Goal: Book appointment/travel/reservation

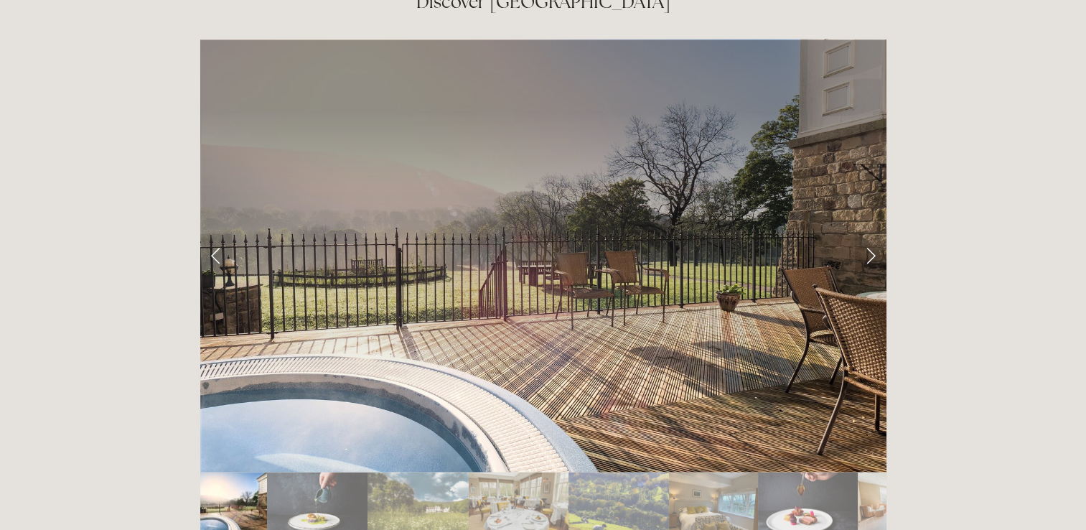
scroll to position [2353, 0]
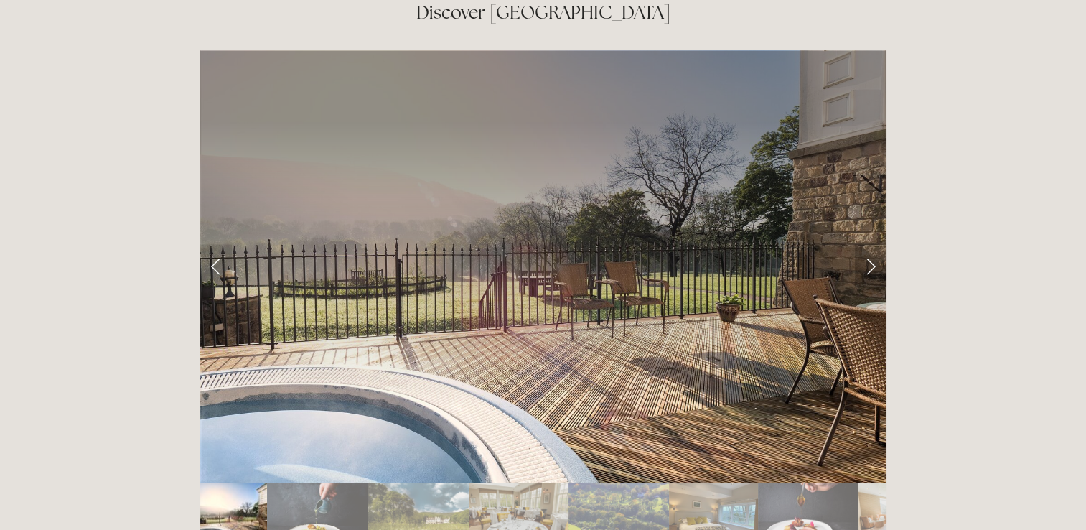
click at [865, 244] on link "Next Slide" at bounding box center [871, 265] width 32 height 43
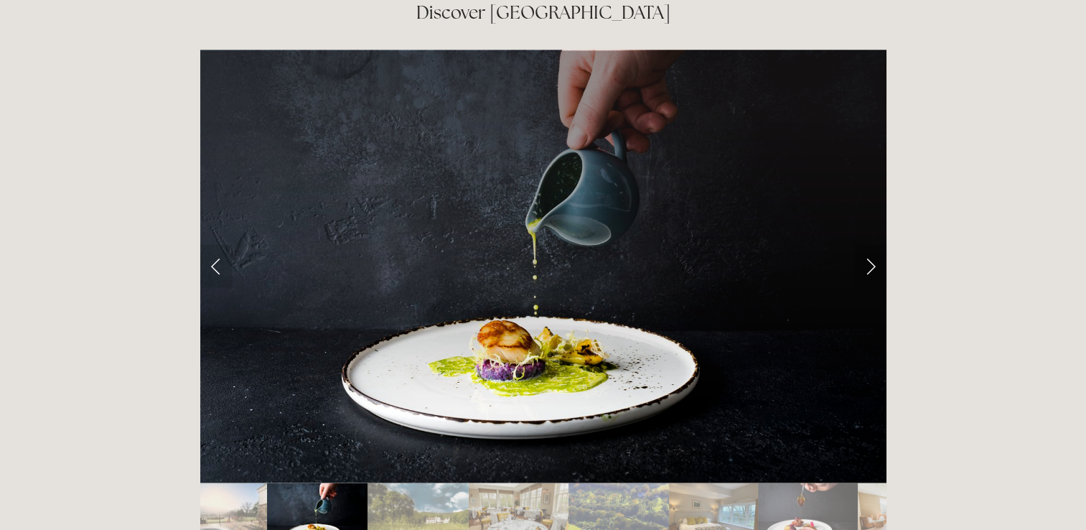
click at [865, 244] on link "Next Slide" at bounding box center [871, 265] width 32 height 43
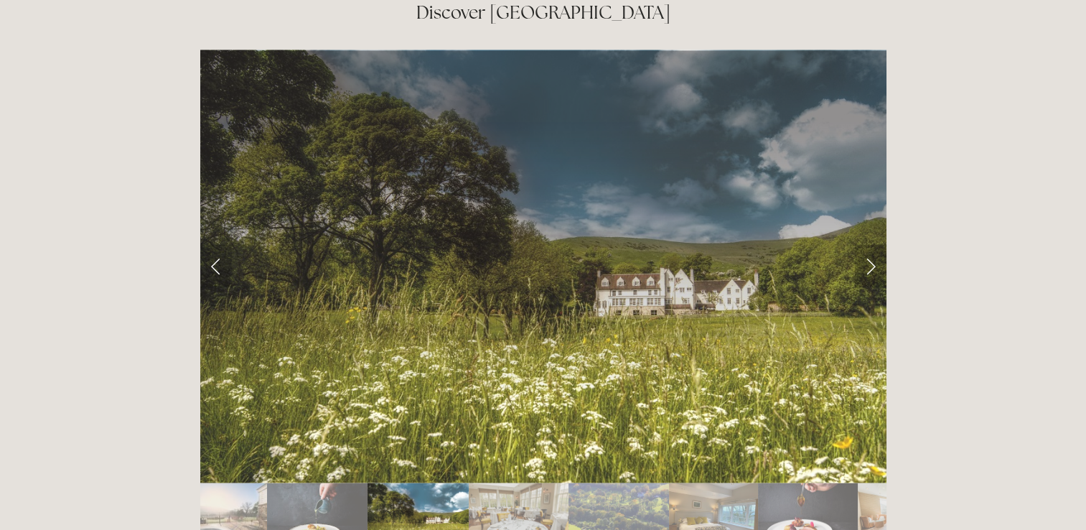
click at [865, 244] on link "Next Slide" at bounding box center [871, 265] width 32 height 43
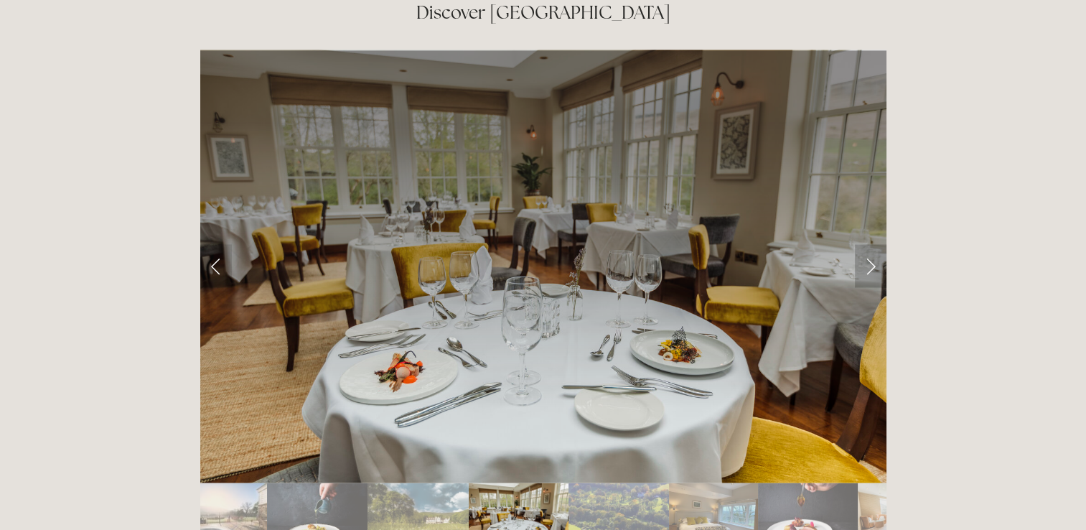
click at [867, 244] on link "Next Slide" at bounding box center [871, 265] width 32 height 43
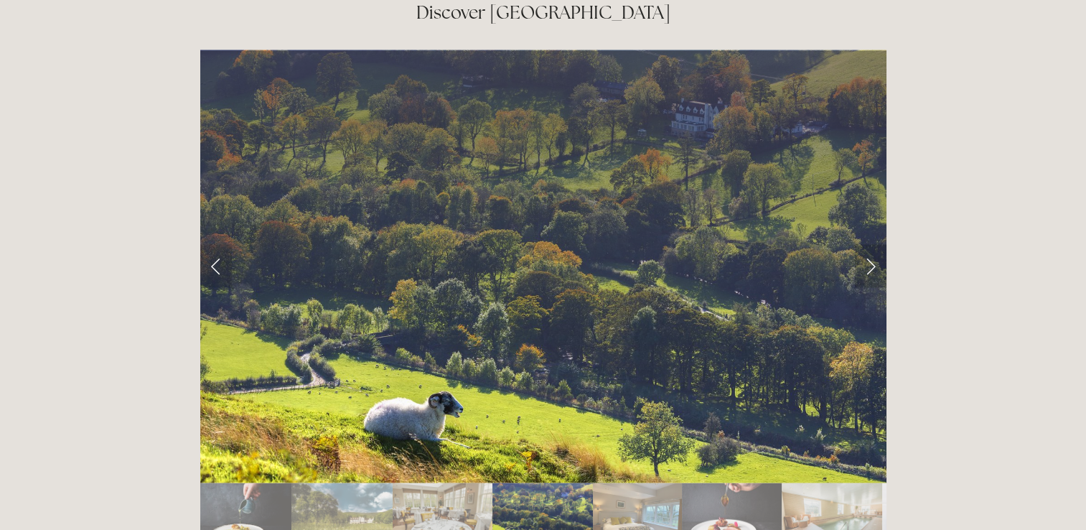
click at [867, 244] on link "Next Slide" at bounding box center [871, 265] width 32 height 43
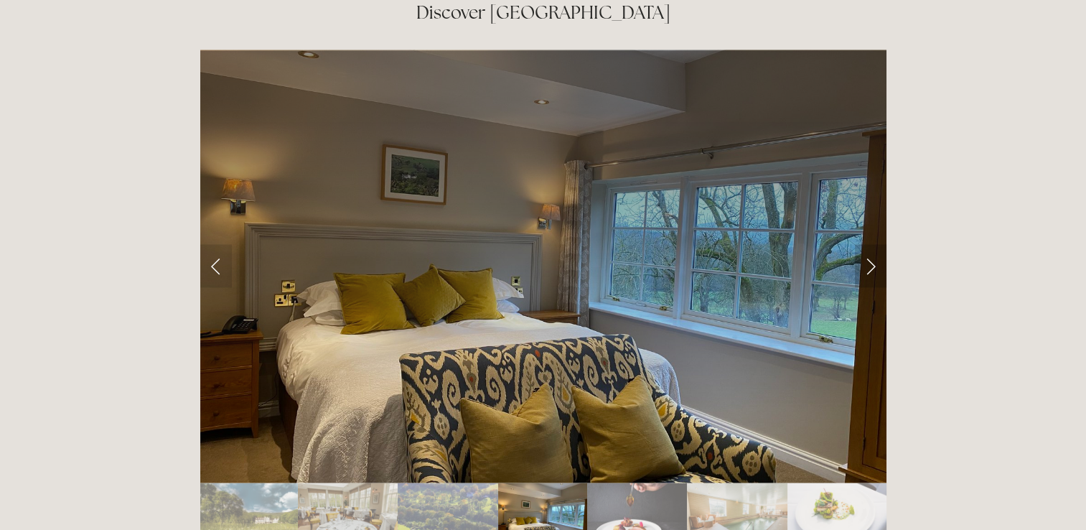
click at [867, 244] on link "Next Slide" at bounding box center [871, 265] width 32 height 43
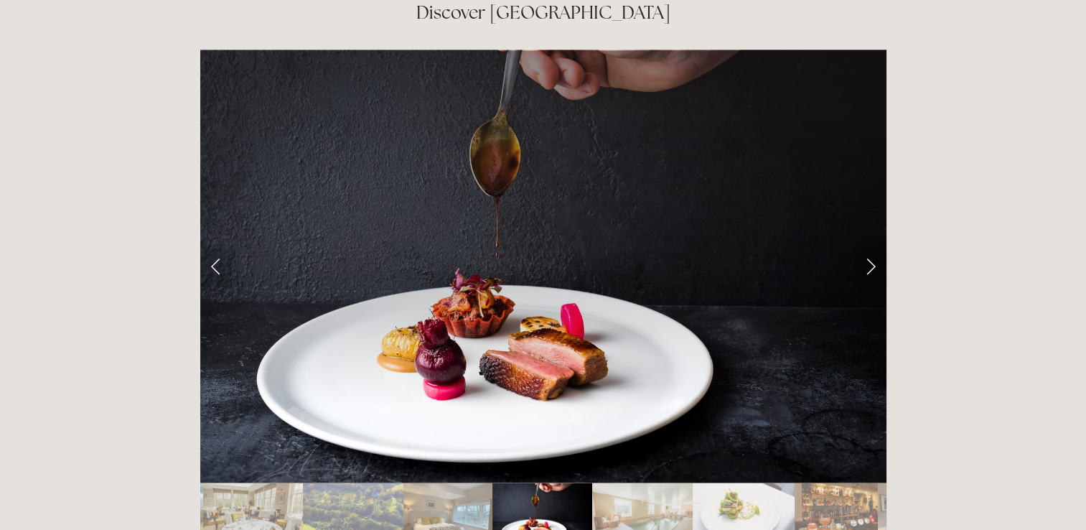
click at [867, 244] on link "Next Slide" at bounding box center [871, 265] width 32 height 43
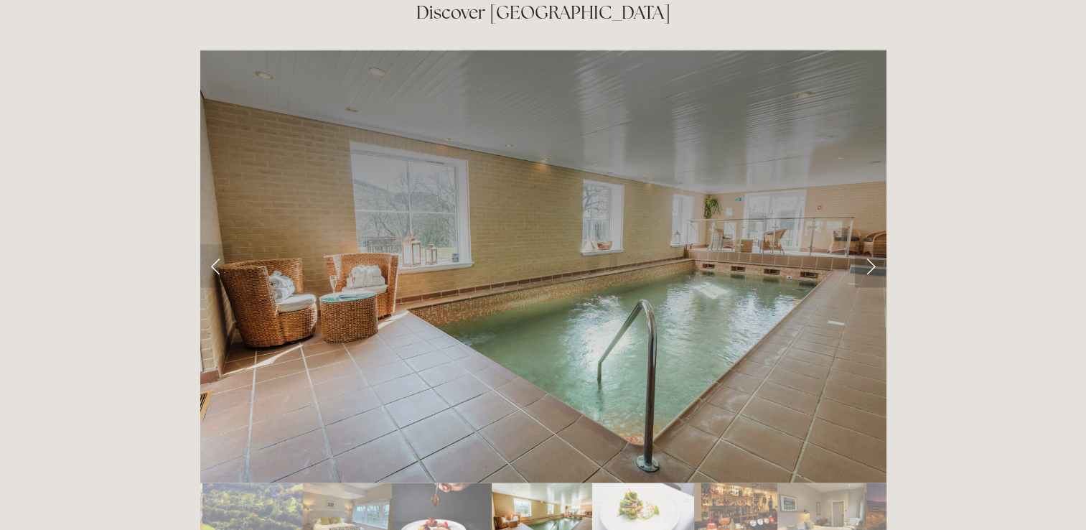
click at [867, 244] on link "Next Slide" at bounding box center [871, 265] width 32 height 43
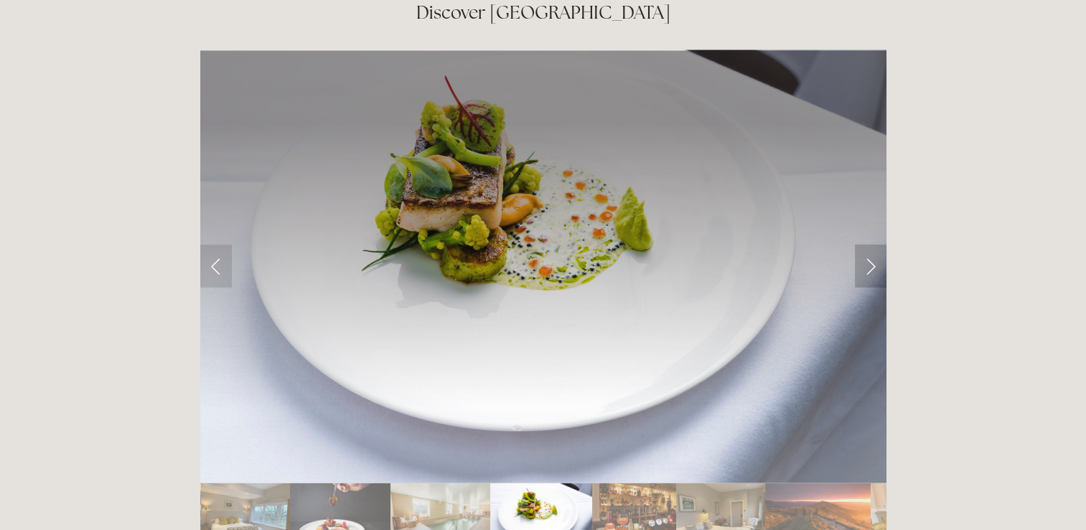
click at [867, 244] on link "Next Slide" at bounding box center [871, 265] width 32 height 43
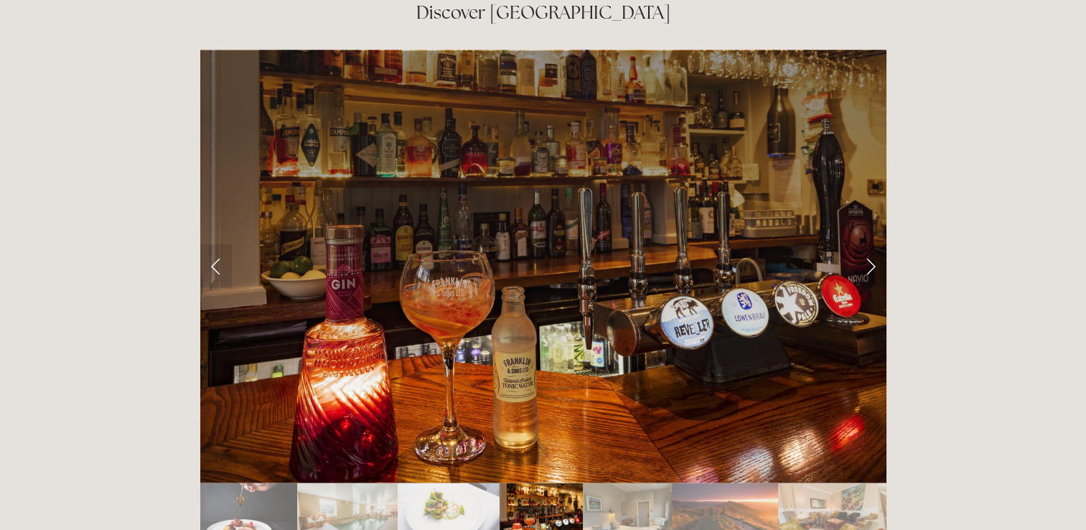
click at [867, 244] on link "Next Slide" at bounding box center [871, 265] width 32 height 43
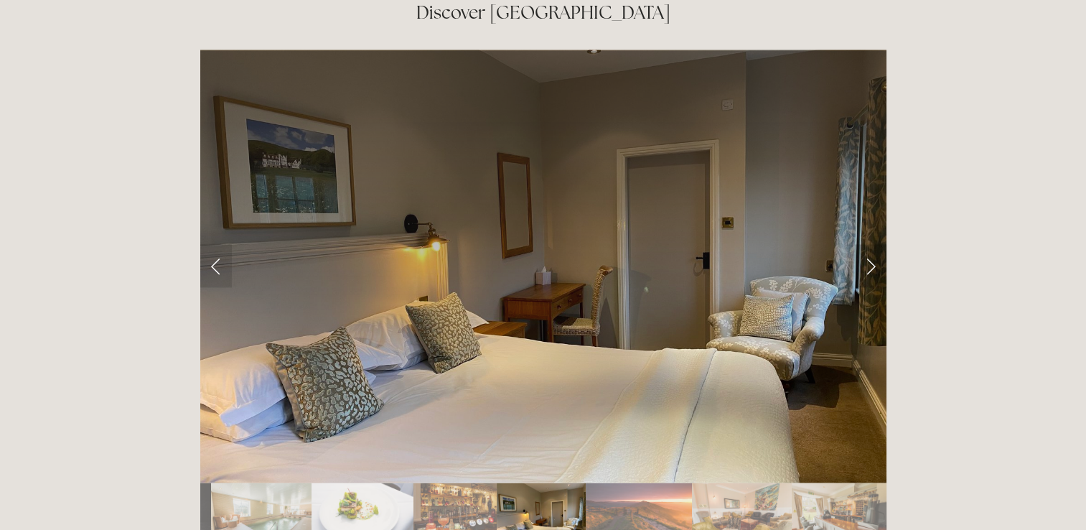
click at [867, 244] on link "Next Slide" at bounding box center [871, 265] width 32 height 43
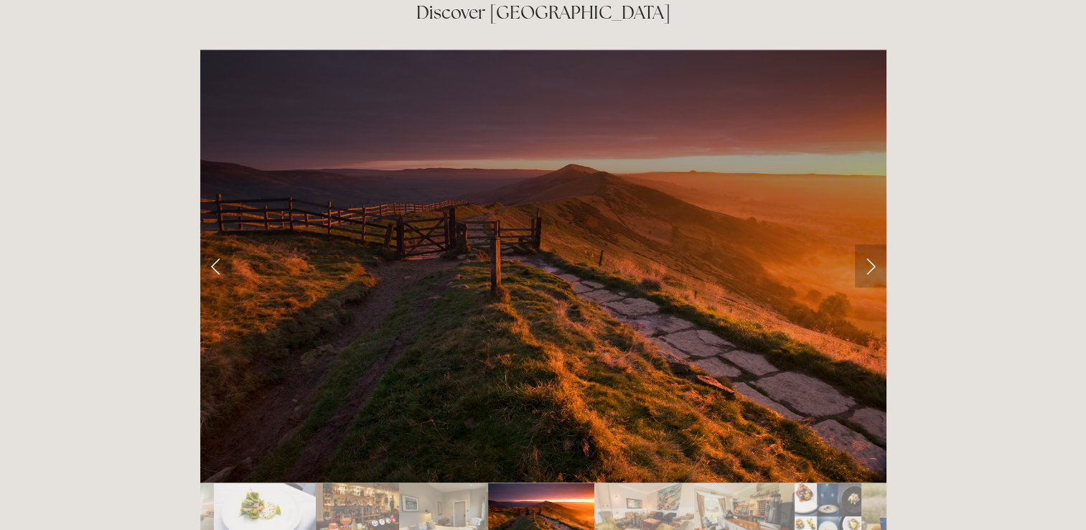
click at [867, 244] on link "Next Slide" at bounding box center [871, 265] width 32 height 43
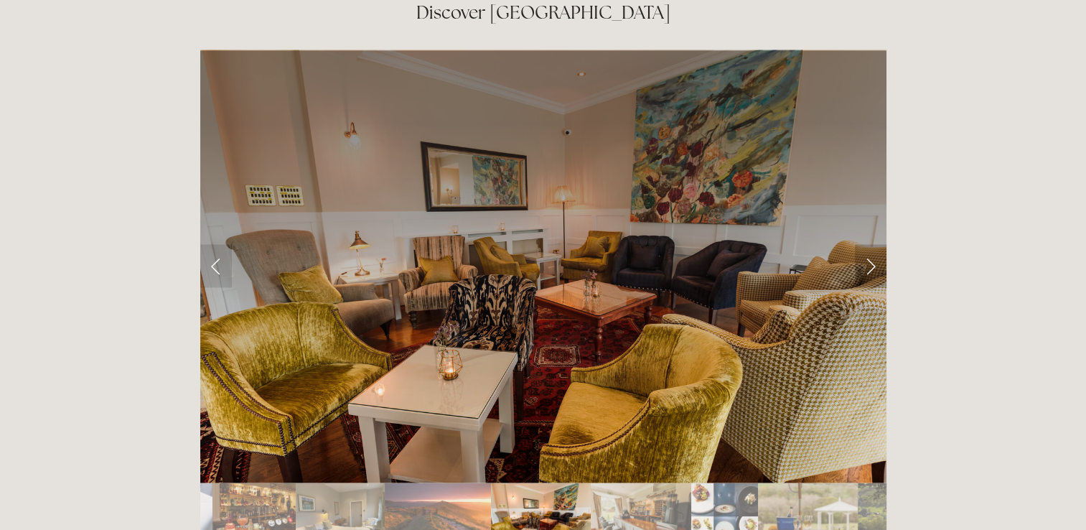
click at [867, 244] on link "Next Slide" at bounding box center [871, 265] width 32 height 43
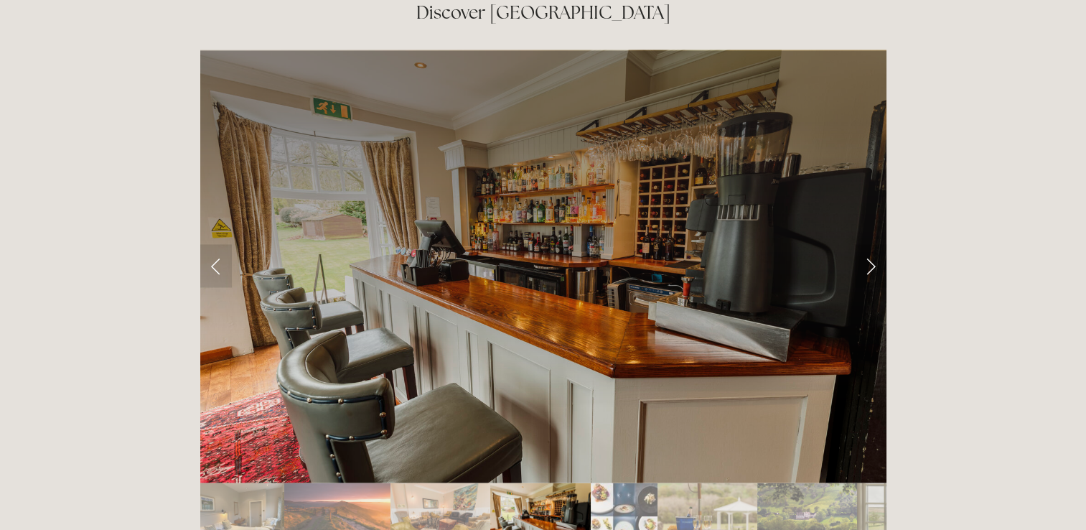
click at [867, 244] on link "Next Slide" at bounding box center [871, 265] width 32 height 43
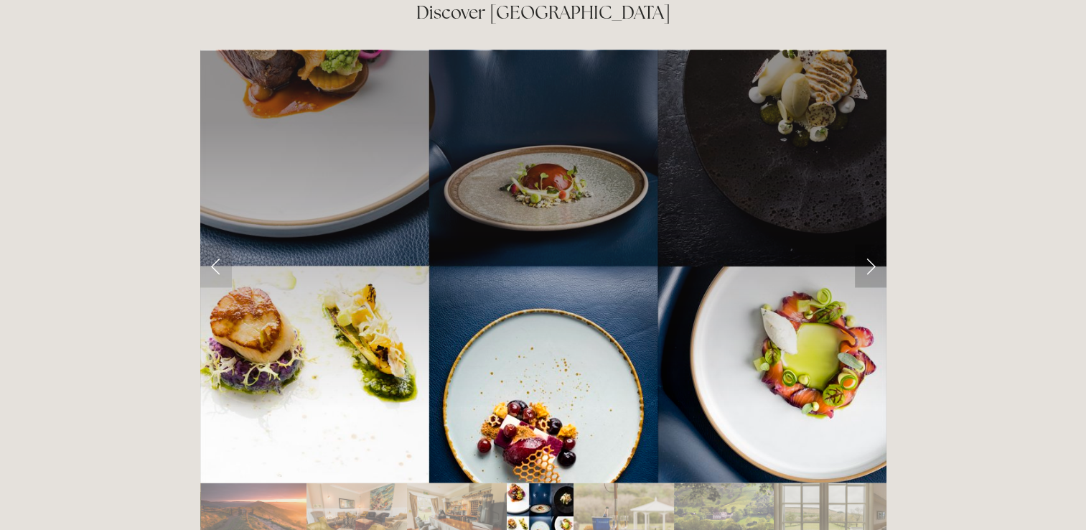
click at [867, 244] on link "Next Slide" at bounding box center [871, 265] width 32 height 43
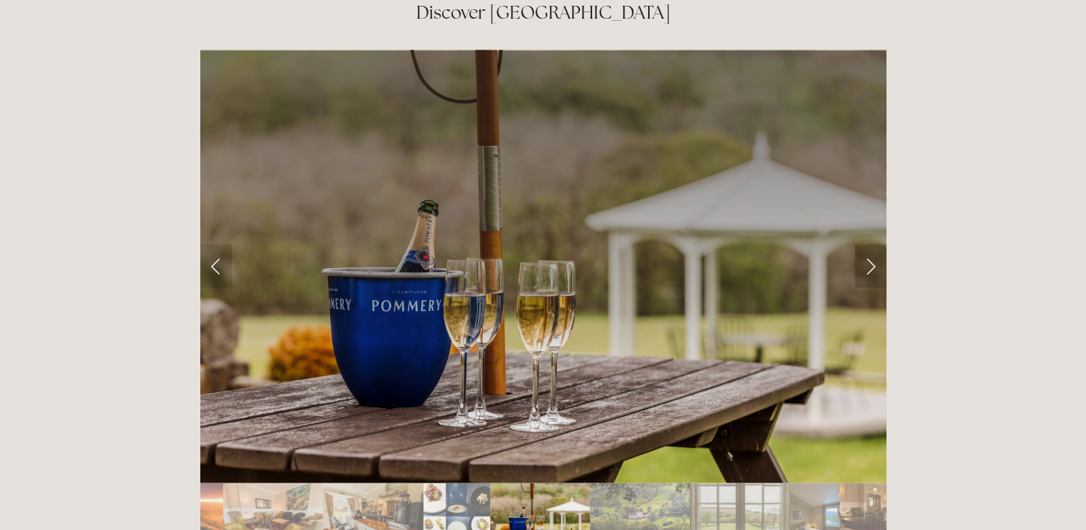
click at [867, 244] on link "Next Slide" at bounding box center [871, 265] width 32 height 43
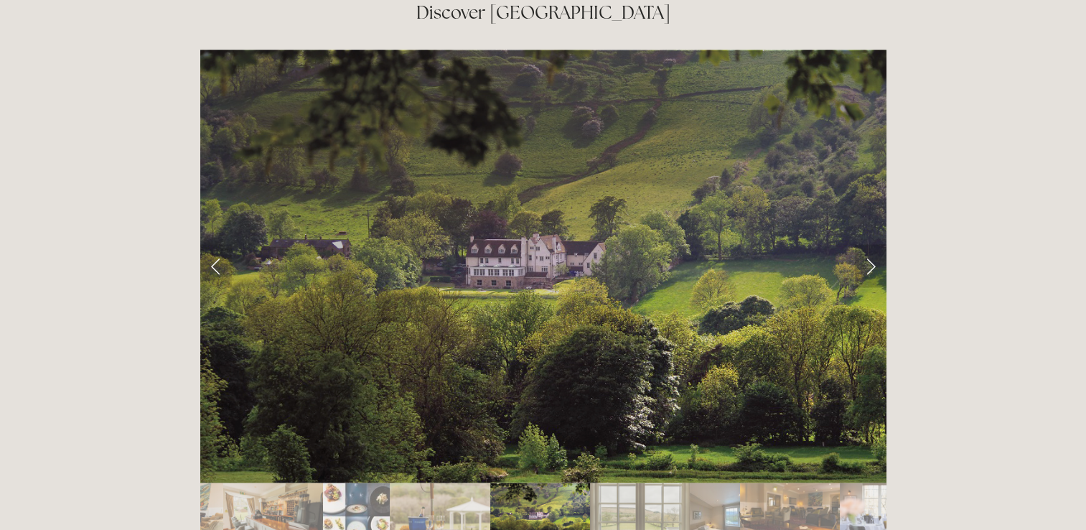
click at [867, 244] on link "Next Slide" at bounding box center [871, 265] width 32 height 43
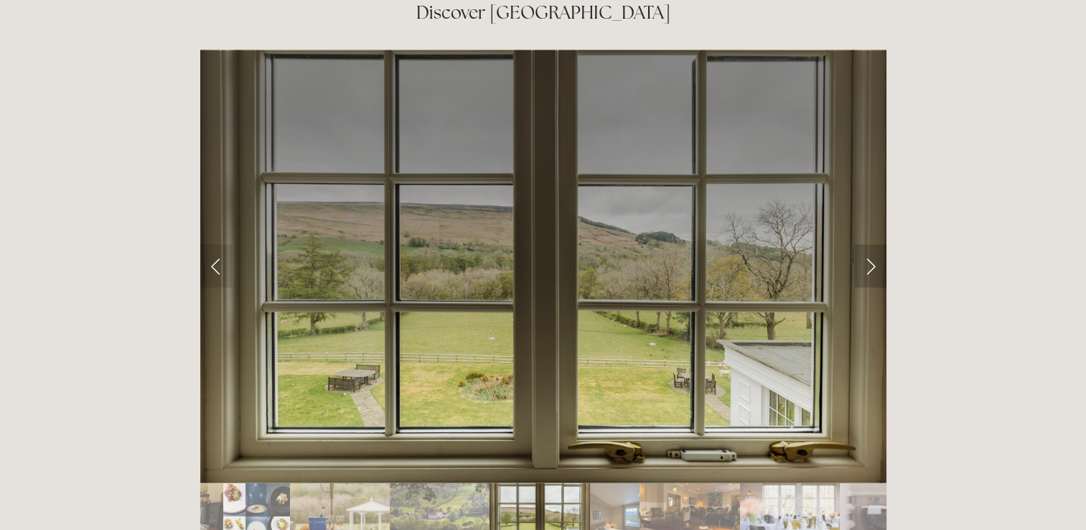
click at [867, 244] on link "Next Slide" at bounding box center [871, 265] width 32 height 43
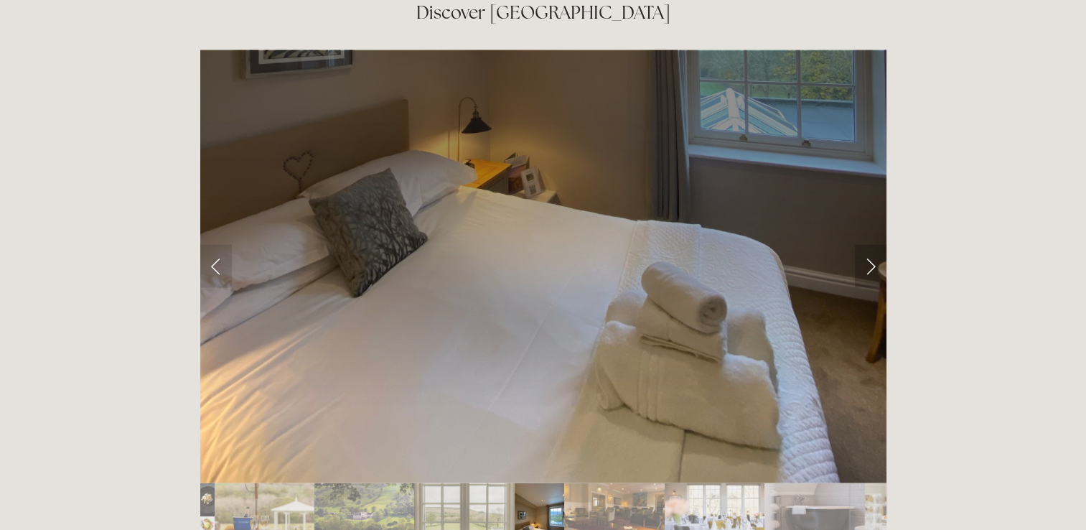
click at [863, 244] on link "Next Slide" at bounding box center [871, 265] width 32 height 43
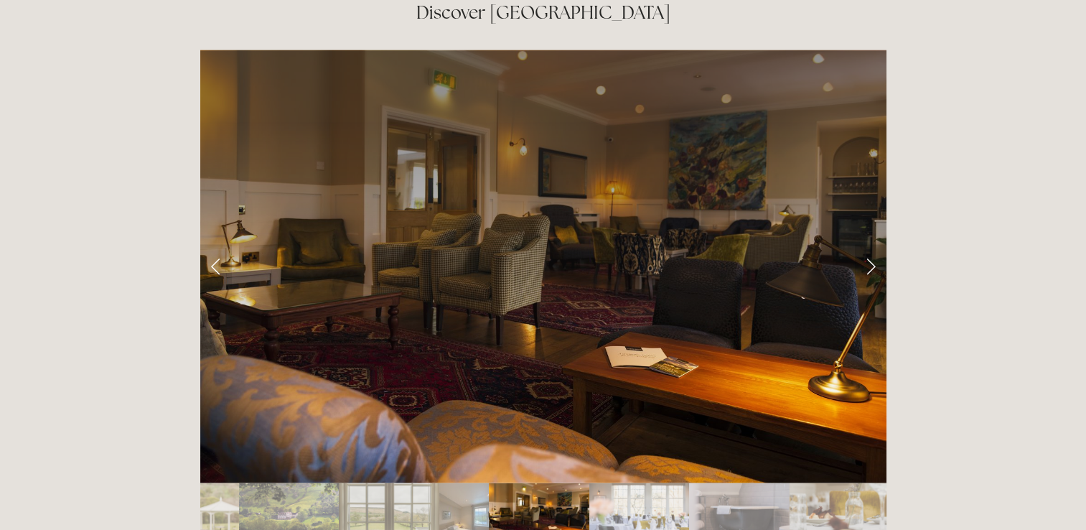
click at [860, 244] on link "Next Slide" at bounding box center [871, 265] width 32 height 43
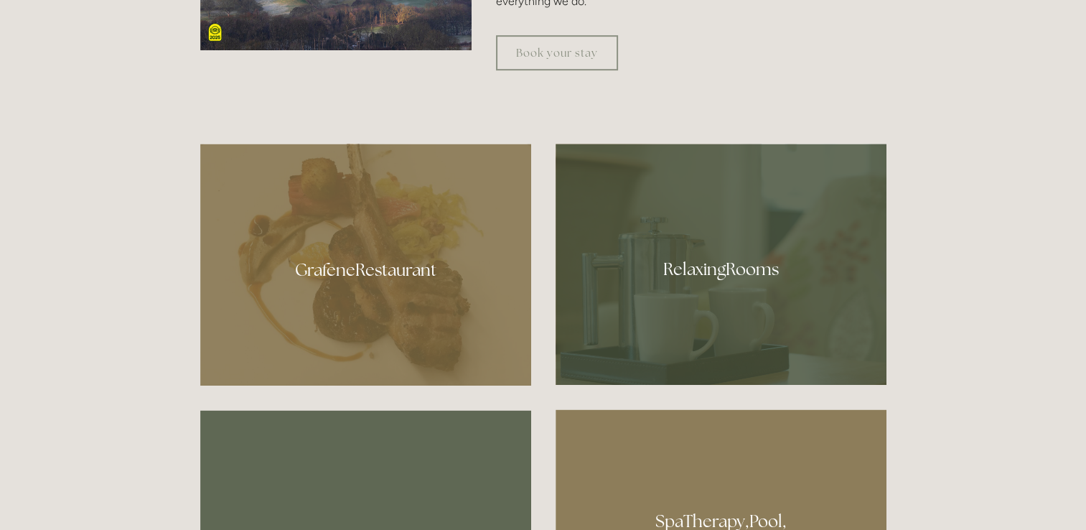
scroll to position [729, 0]
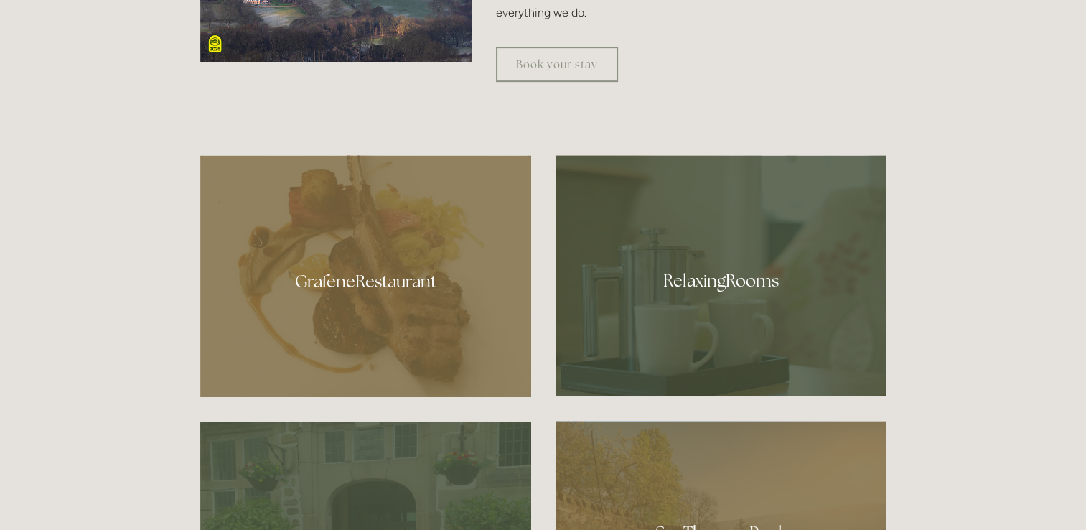
click at [751, 260] on div at bounding box center [720, 275] width 331 height 241
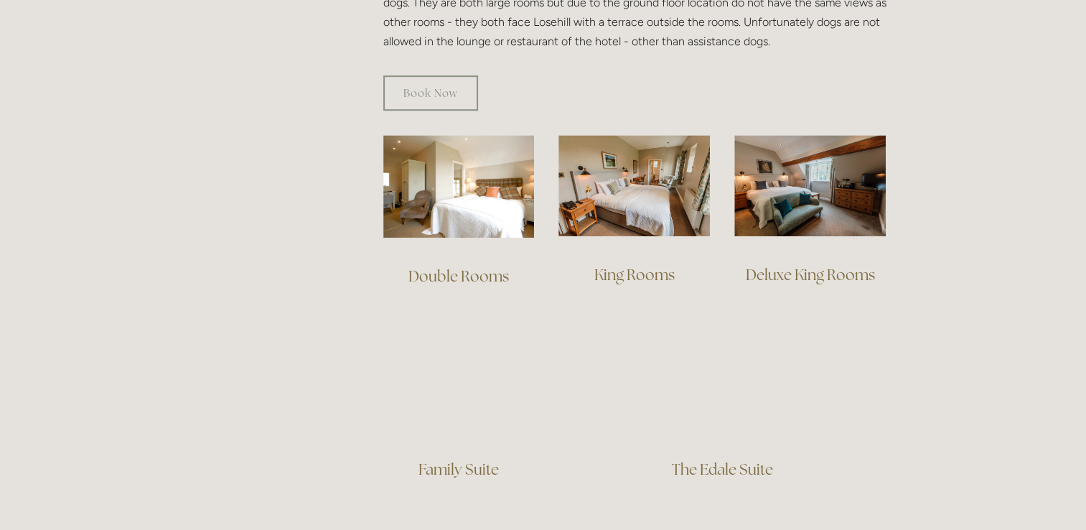
scroll to position [941, 0]
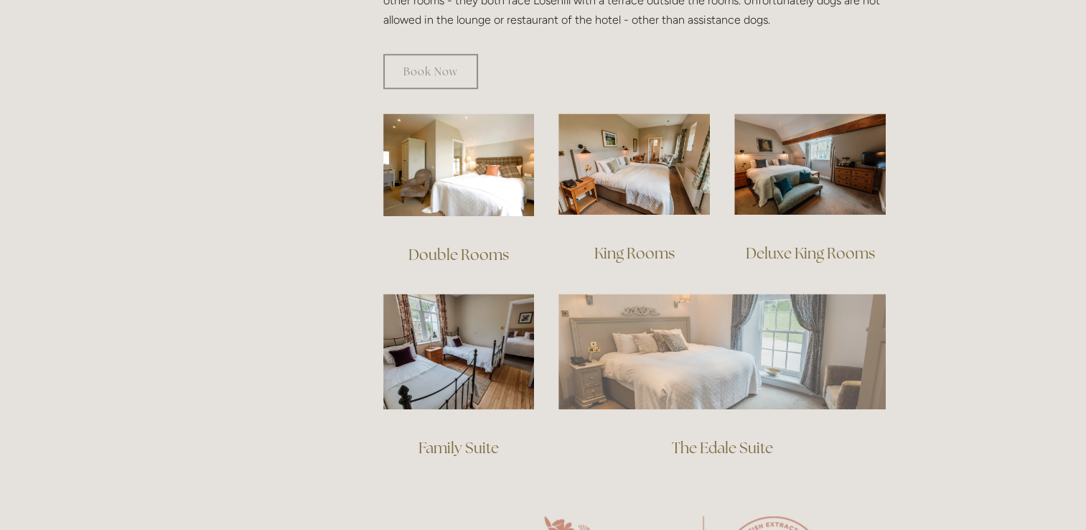
click at [718, 331] on img at bounding box center [721, 350] width 327 height 115
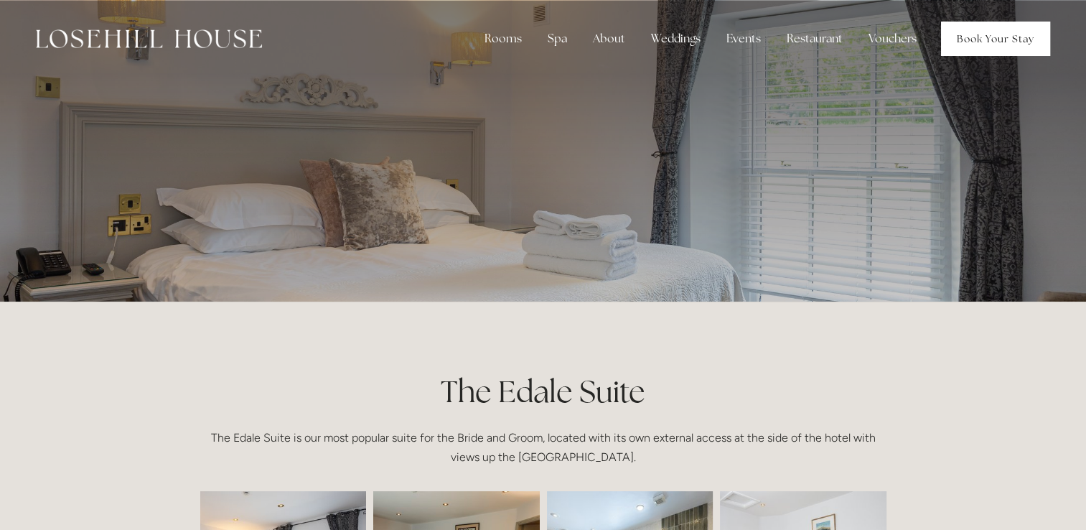
click at [980, 36] on link "Book Your Stay" at bounding box center [995, 39] width 109 height 34
